Goal: Go to known website: Go to known website

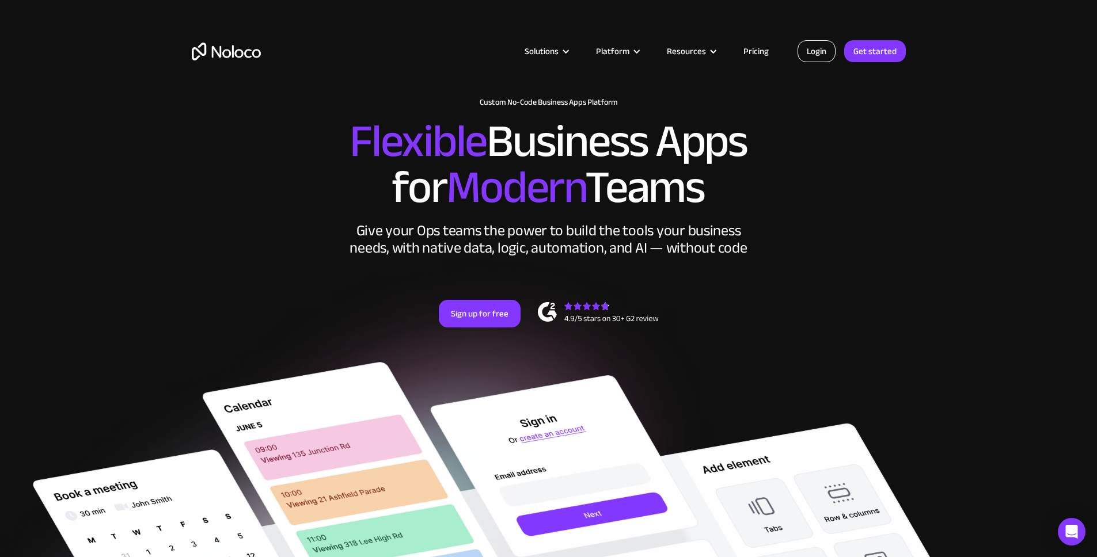
click at [819, 54] on link "Login" at bounding box center [817, 51] width 38 height 22
click at [827, 47] on link "Login" at bounding box center [817, 51] width 38 height 22
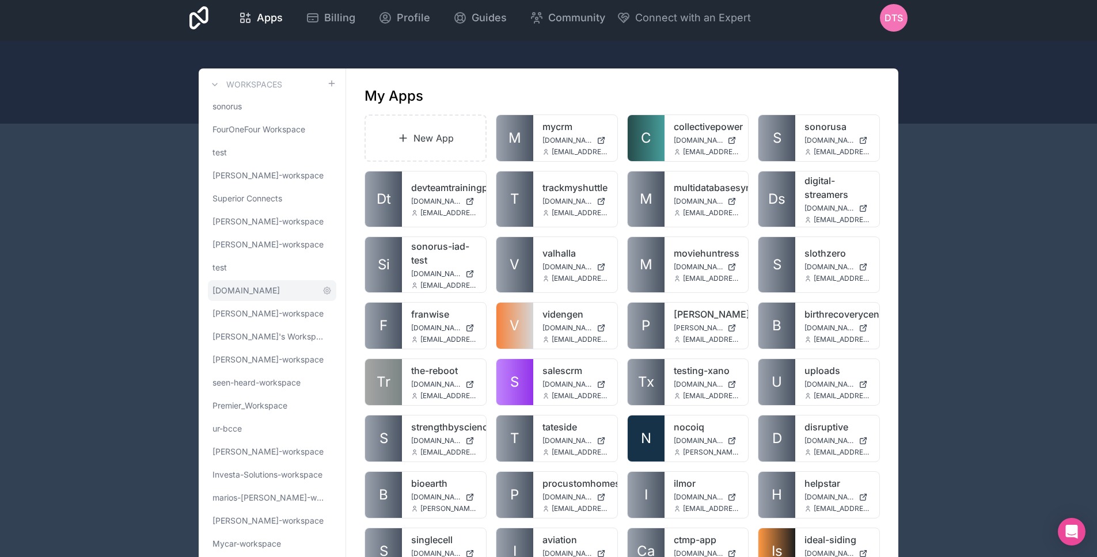
scroll to position [100, 0]
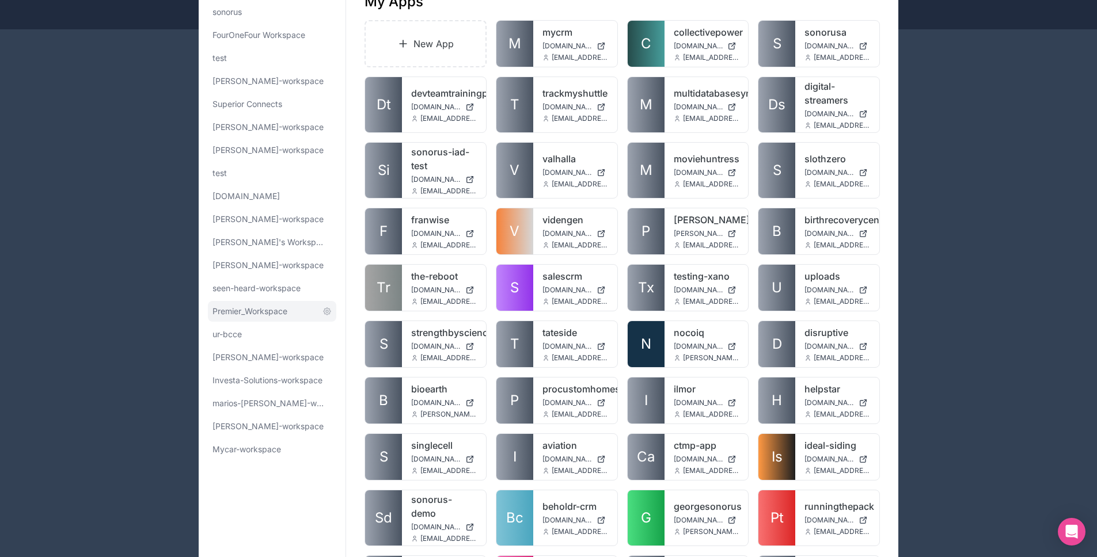
click at [264, 309] on span "Premier_Workspace" at bounding box center [249, 312] width 75 height 12
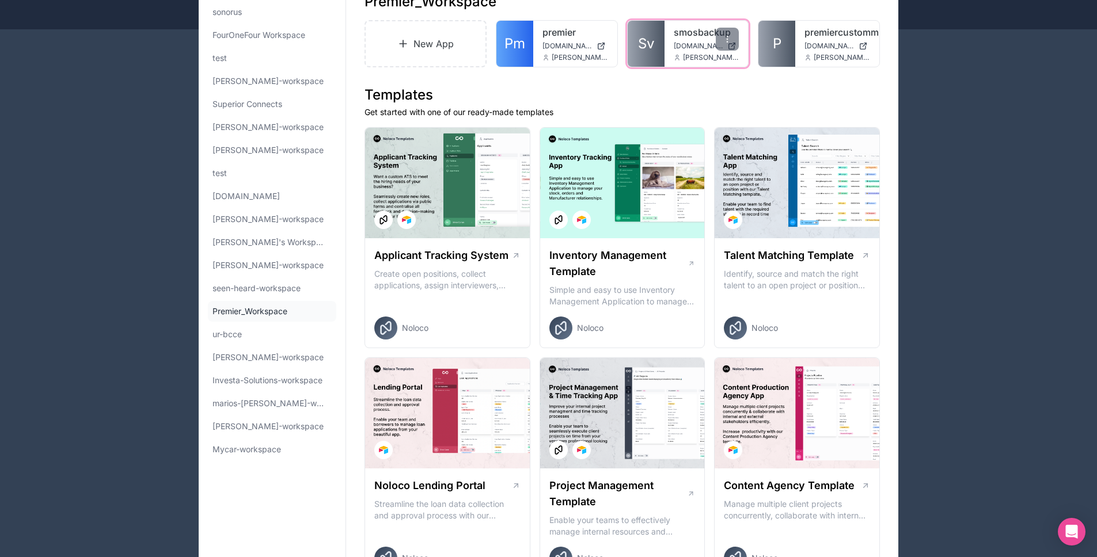
click at [664, 51] on div "smosbackup [DOMAIN_NAME] [PERSON_NAME][DOMAIN_NAME][EMAIL_ADDRESS][PERSON_NAME]…" at bounding box center [706, 44] width 84 height 46
click at [643, 57] on link "Sv" at bounding box center [646, 44] width 37 height 46
